Goal: Task Accomplishment & Management: Complete application form

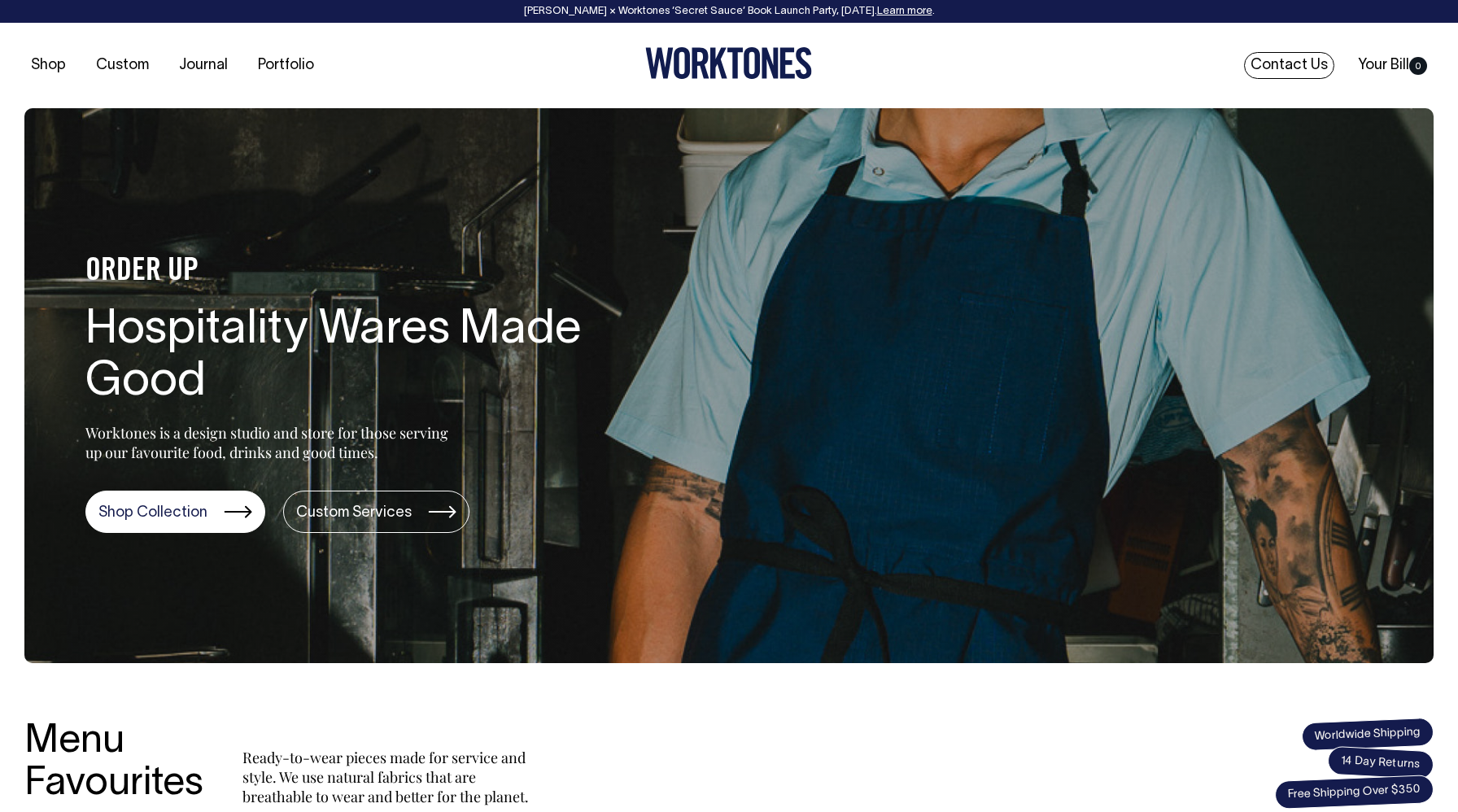
click at [1301, 61] on link "Contact Us" at bounding box center [1289, 66] width 90 height 27
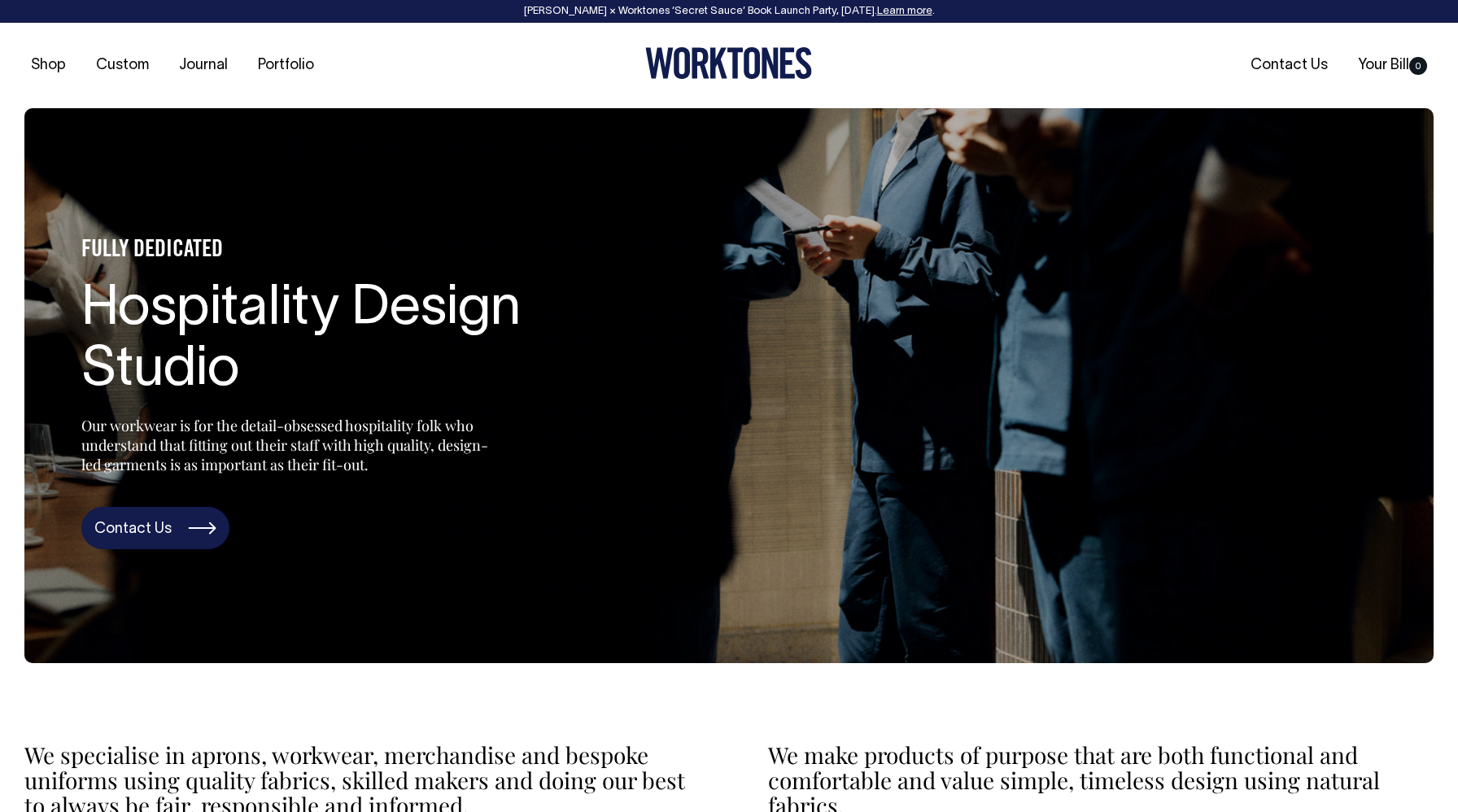
click at [141, 528] on link "Contact Us" at bounding box center [156, 528] width 148 height 43
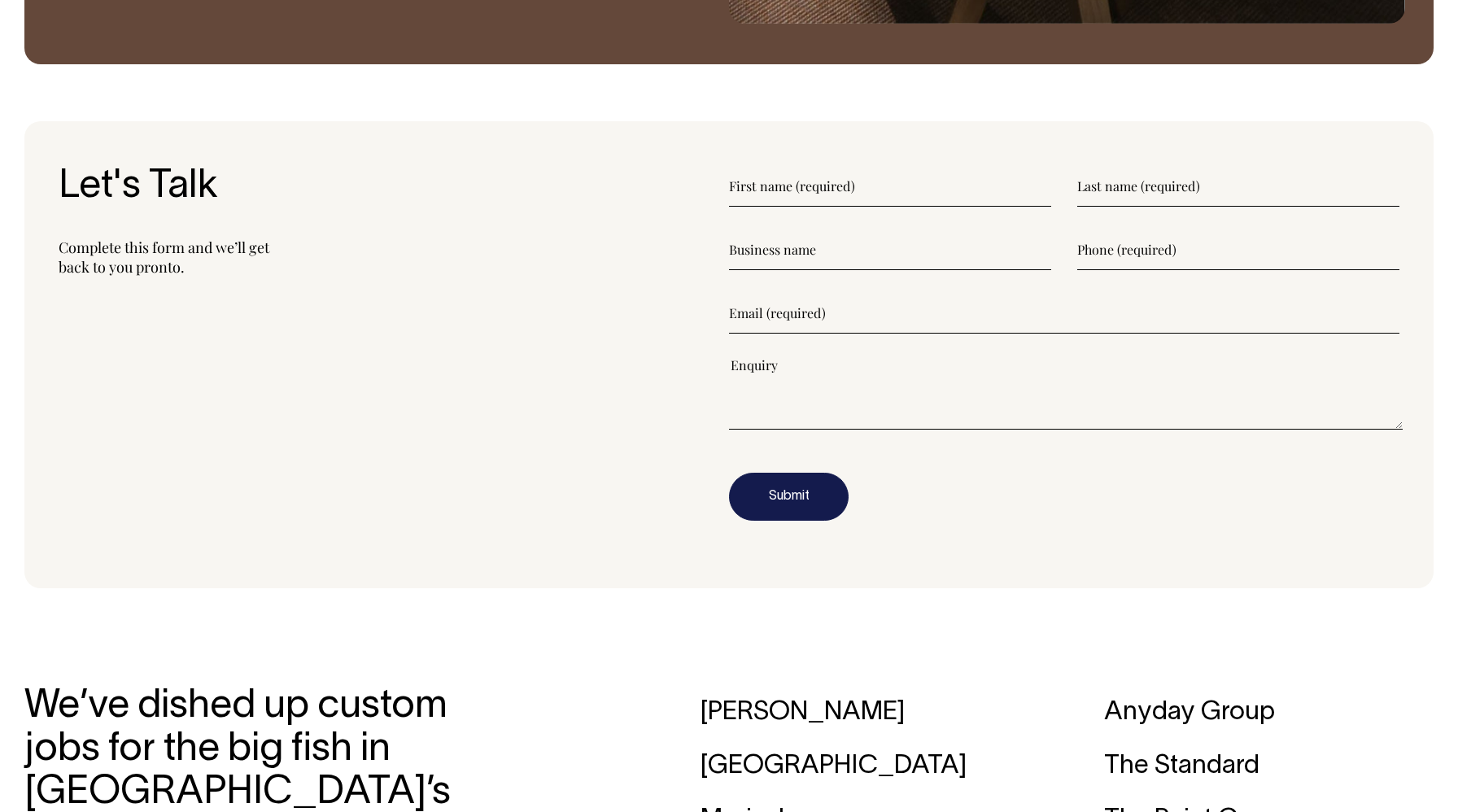
scroll to position [2109, 0]
click at [774, 185] on input"] "text" at bounding box center [890, 187] width 322 height 41
type input"] "Waldeck"
click at [1128, 187] on input"] "text" at bounding box center [1238, 187] width 322 height 41
type input"] "Ray"
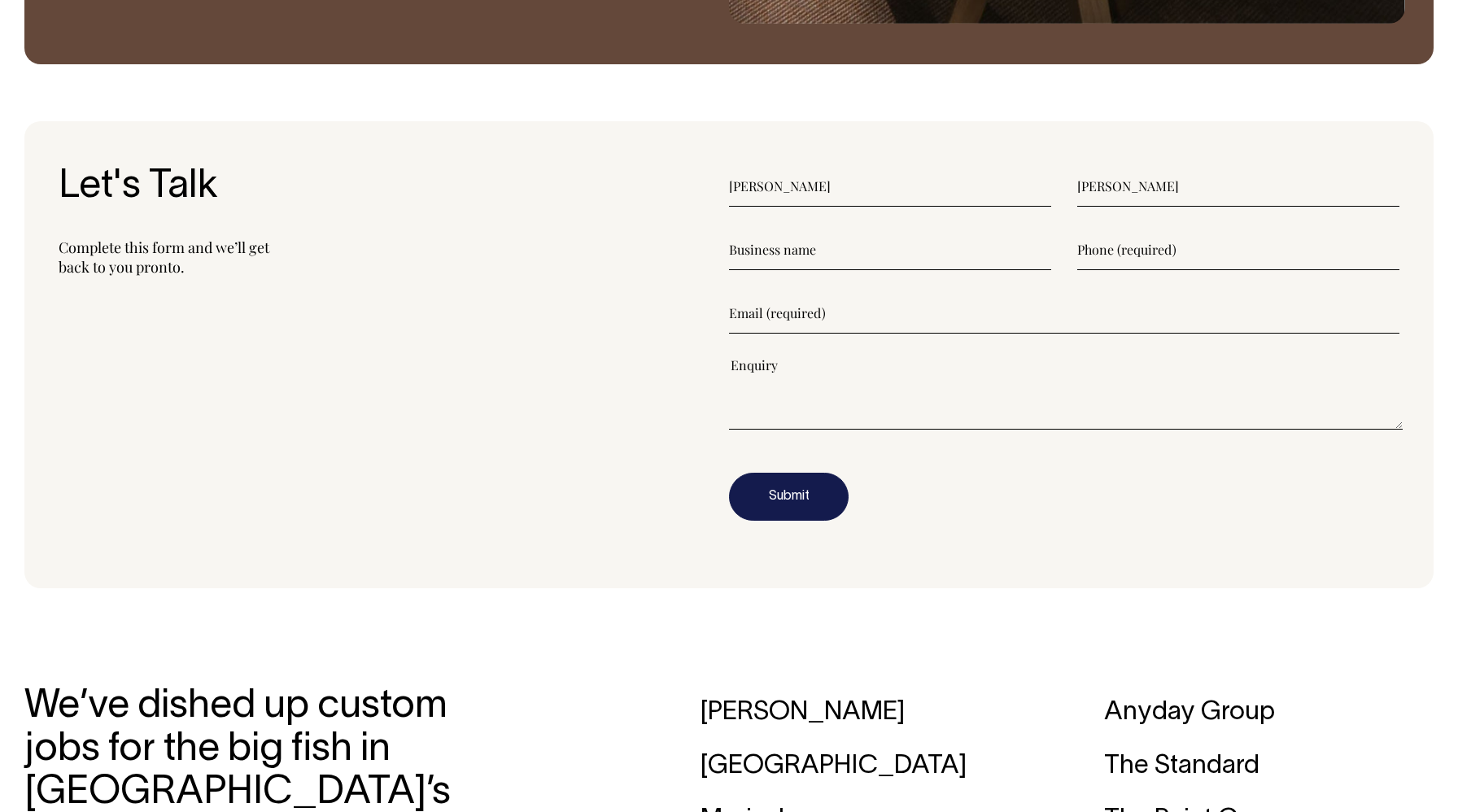
click at [787, 243] on input"] "text" at bounding box center [890, 250] width 322 height 41
type input"] "Franca Brasserie"
click at [1144, 249] on input"] "text" at bounding box center [1238, 250] width 322 height 41
type input"] "0435767808"
click at [861, 310] on input"] "email" at bounding box center [1064, 314] width 671 height 41
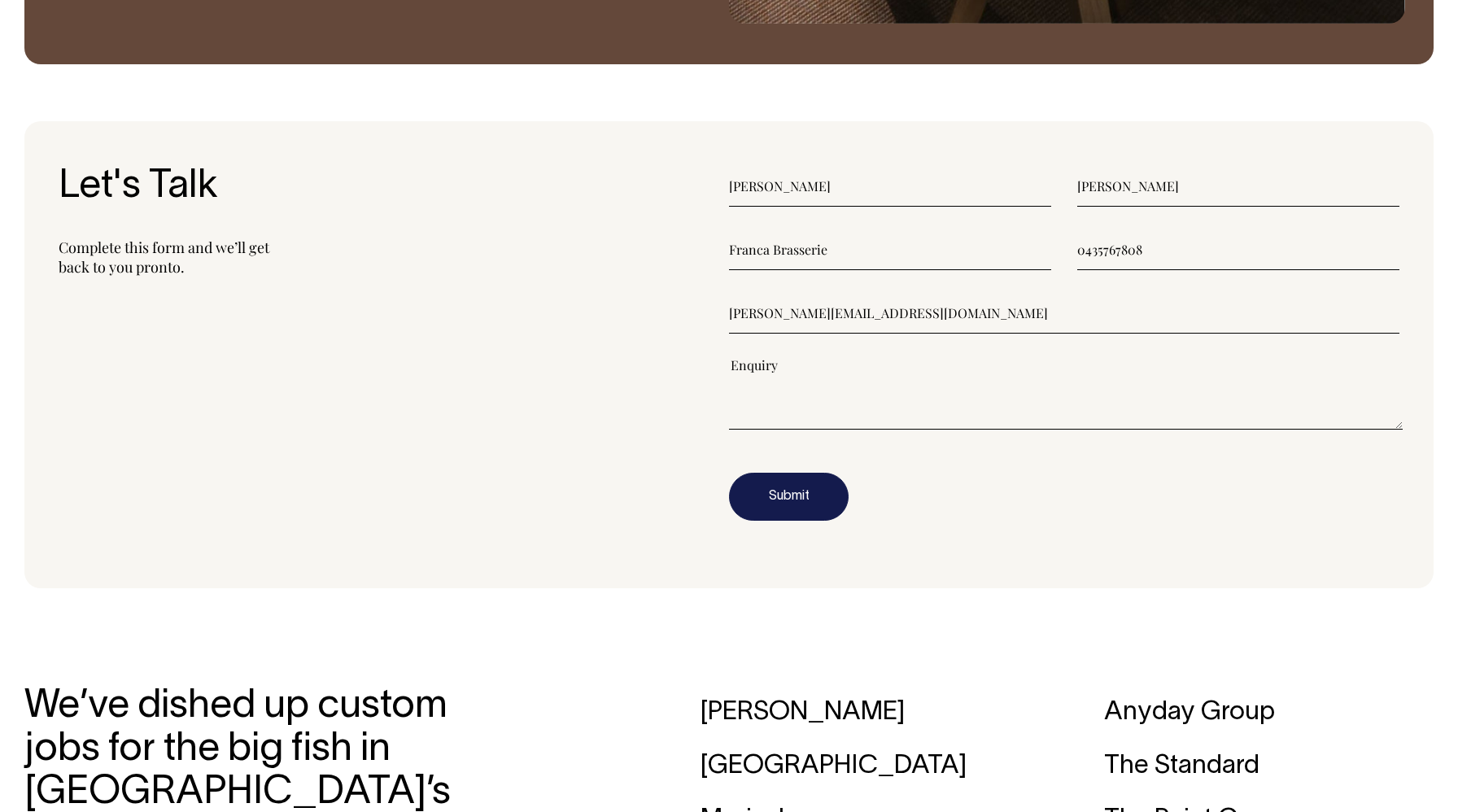
type input"] "waldeck@francabrasserie.com.au"
click at [844, 381] on textarea"] at bounding box center [1066, 393] width 674 height 73
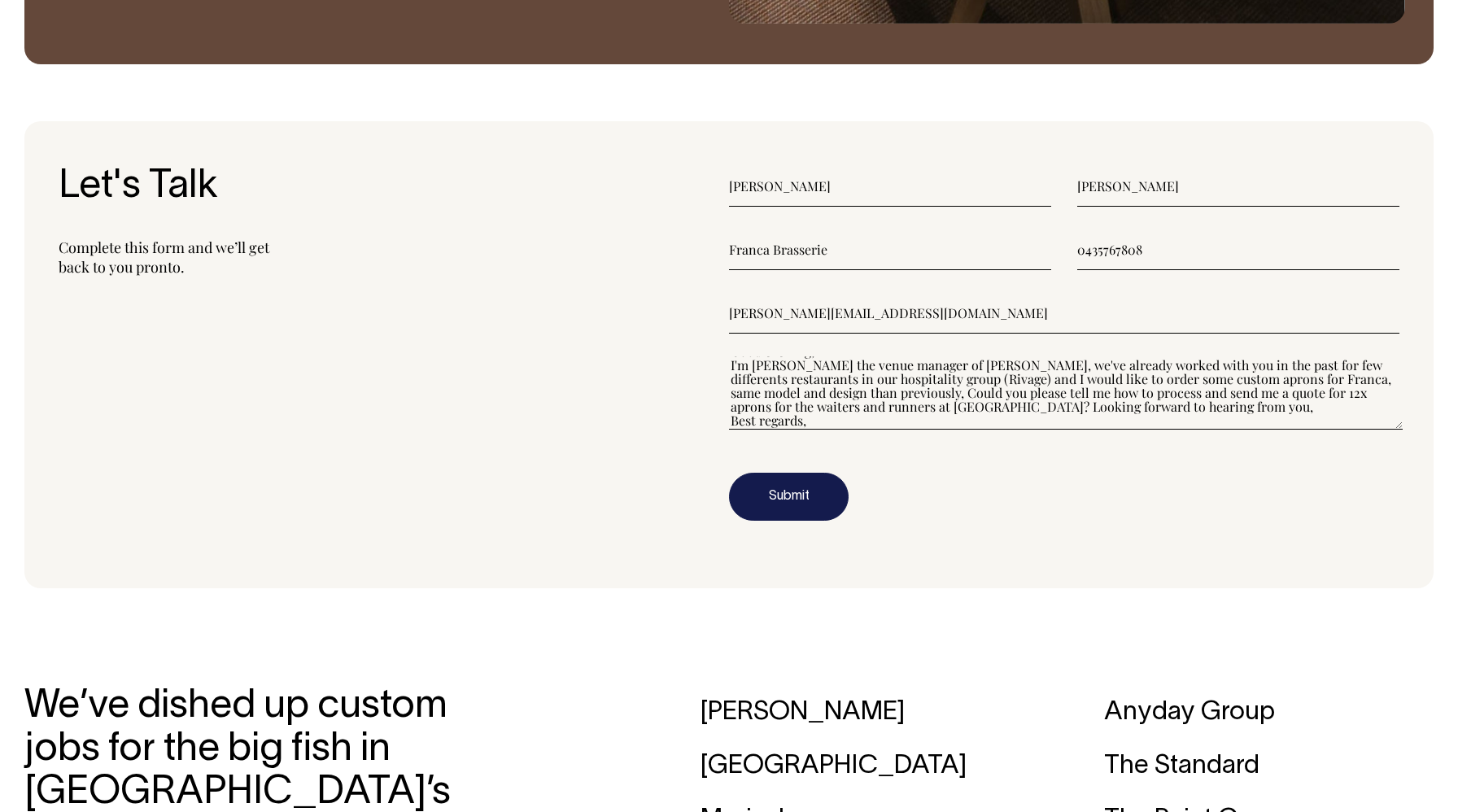
scroll to position [0, 0]
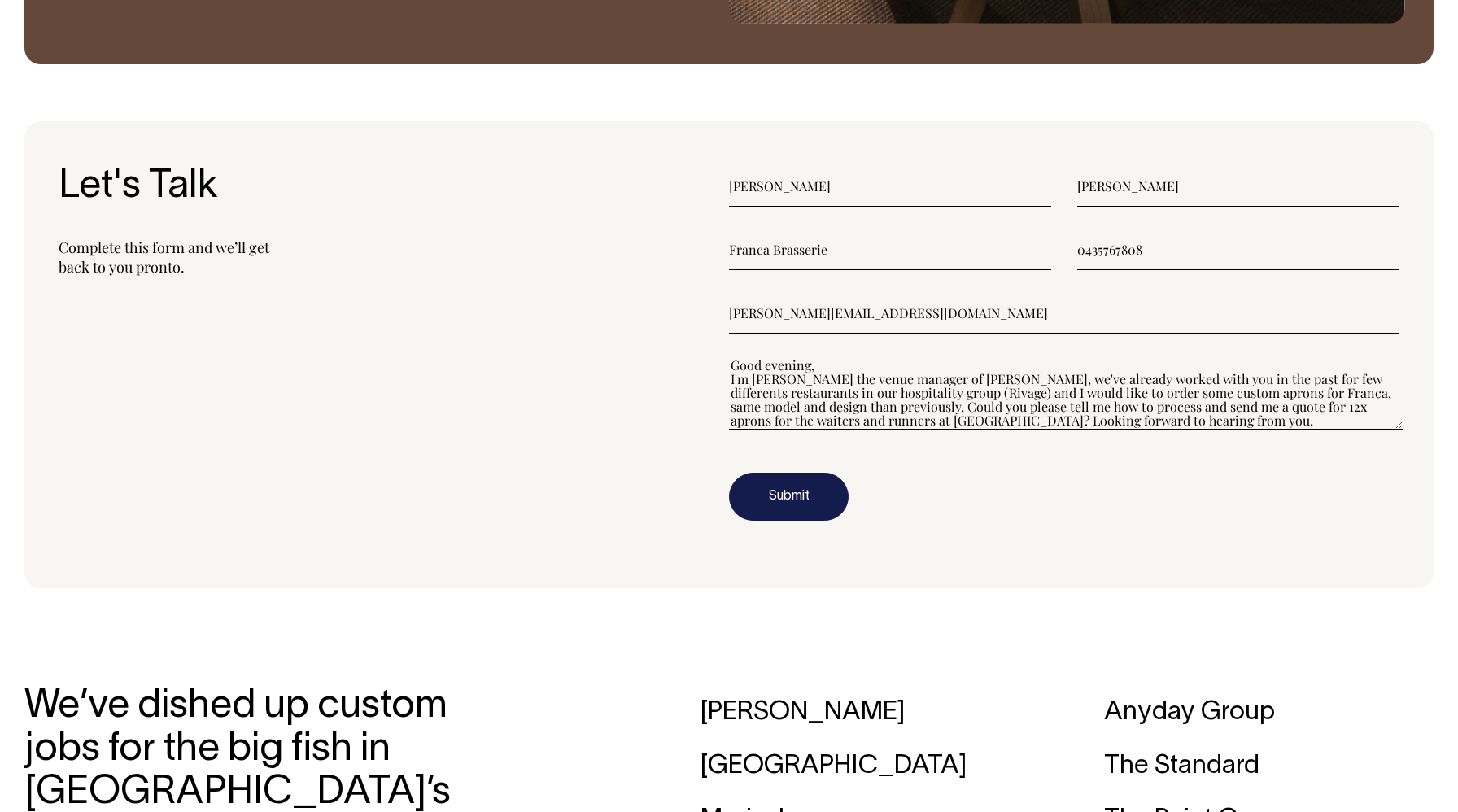
drag, startPoint x: 816, startPoint y: 421, endPoint x: 701, endPoint y: 279, distance: 182.7
click at [701, 279] on section "Let's Talk Complete this form and we’ll get back to you pronto. Waldeck Ray Fra…" at bounding box center [729, 354] width 1409 height 468
paste textarea"] "My name is Waldeck Ray, Venue Manager at Franca Brasserie. We’ve worked with yo…"
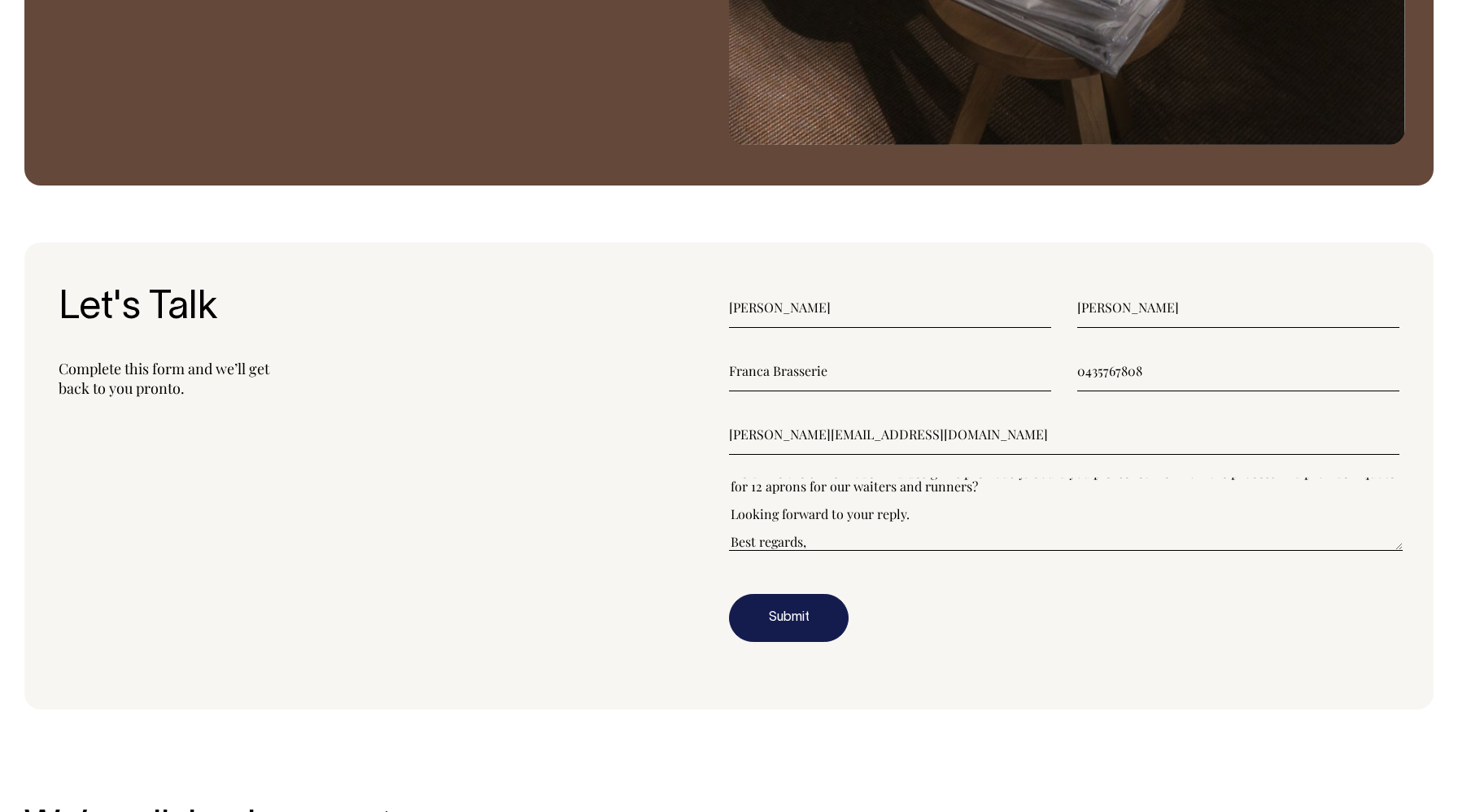
scroll to position [1988, 0]
type textarea"] "Good evening, My name is Waldeck Ray, Venue Manager at Franca Brasserie. We’ve …"
click at [780, 613] on button "Submit" at bounding box center [789, 618] width 119 height 49
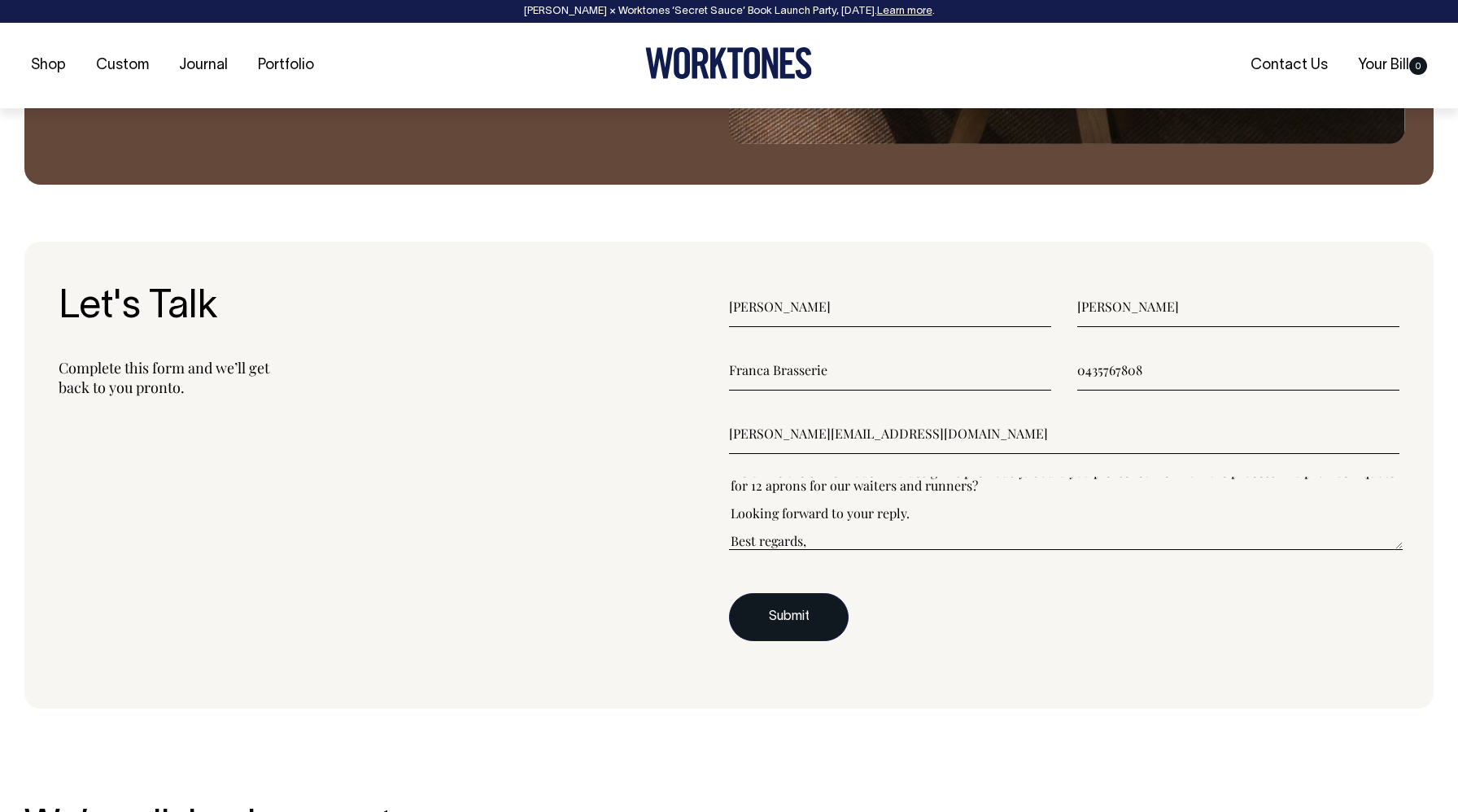
scroll to position [1999, 0]
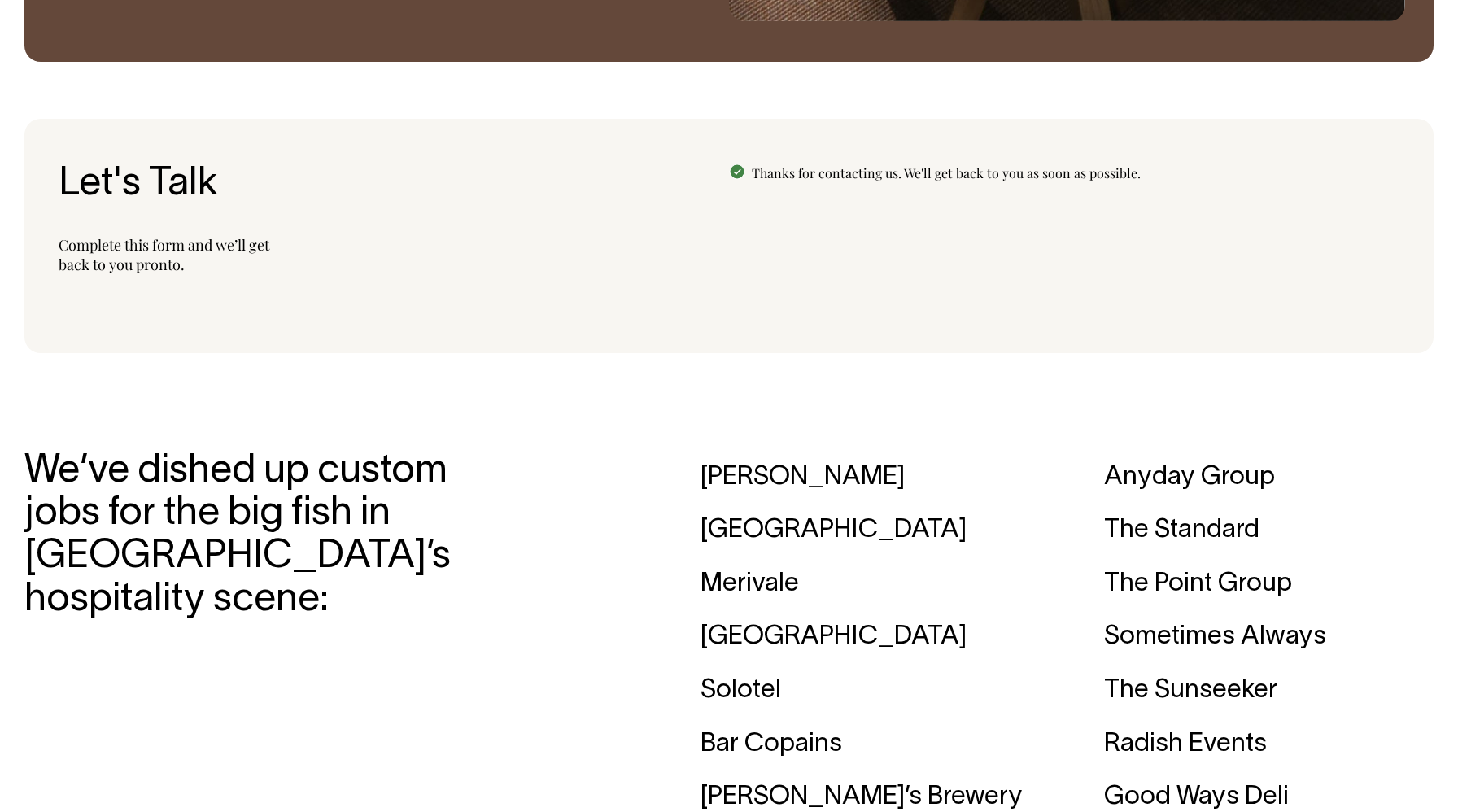
scroll to position [2111, 0]
